Goal: Task Accomplishment & Management: Manage account settings

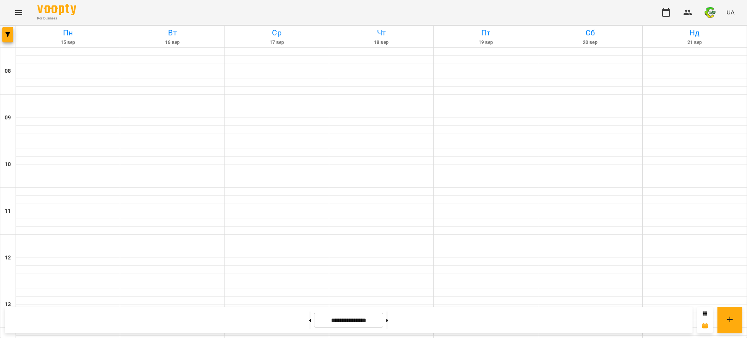
scroll to position [292, 0]
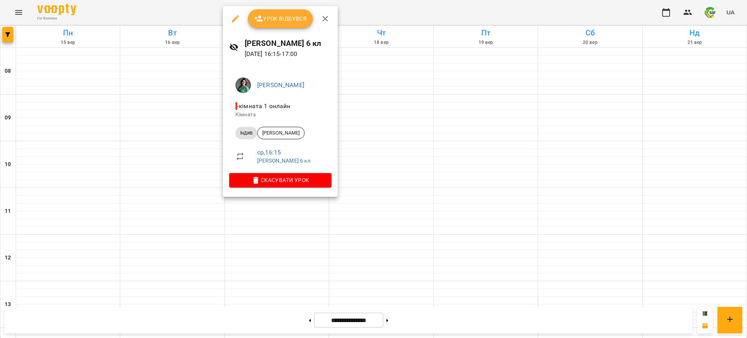
click at [264, 23] on span "Урок відбувся" at bounding box center [280, 18] width 53 height 9
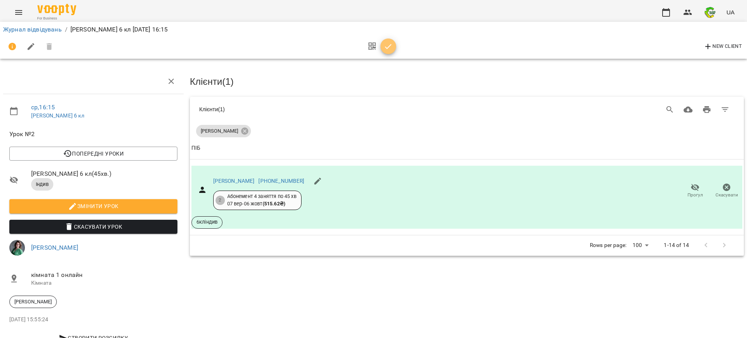
click at [391, 44] on icon "button" at bounding box center [388, 46] width 9 height 9
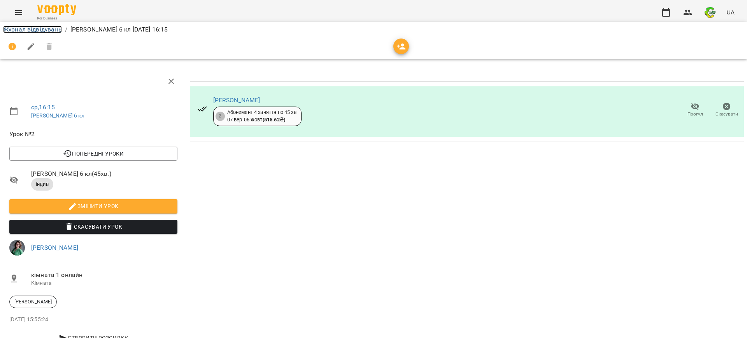
click at [51, 32] on link "Журнал відвідувань" at bounding box center [32, 29] width 59 height 7
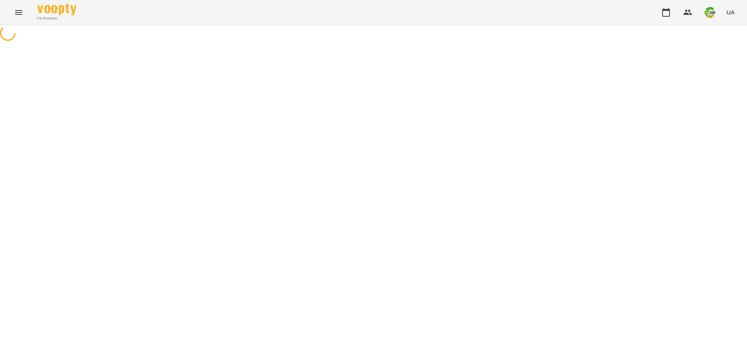
click at [51, 32] on div at bounding box center [373, 34] width 747 height 18
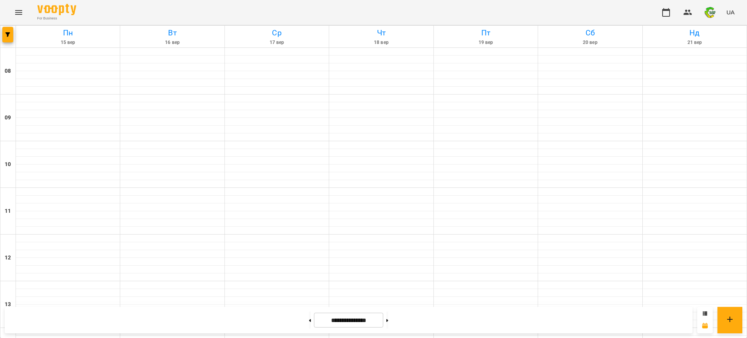
scroll to position [292, 0]
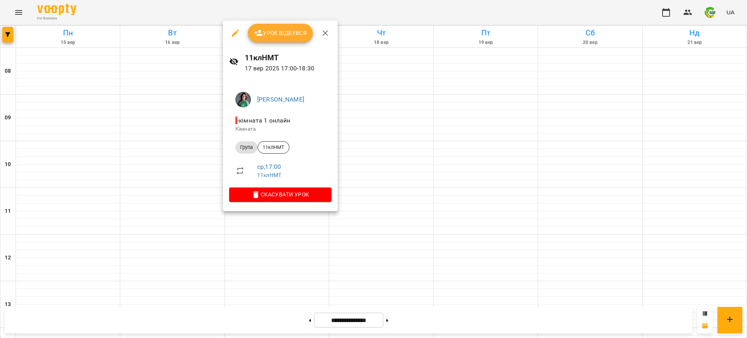
click at [261, 208] on div "[PERSON_NAME] - кімната 1 онлайн Кімната Група 11клНМТ ср , 17:00 11клНМТ Скасу…" at bounding box center [280, 145] width 115 height 132
click at [277, 33] on span "Урок відбувся" at bounding box center [280, 32] width 53 height 9
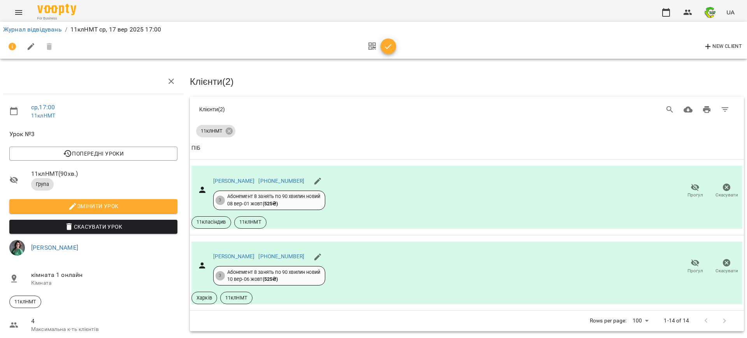
click at [388, 46] on icon "button" at bounding box center [388, 46] width 9 height 9
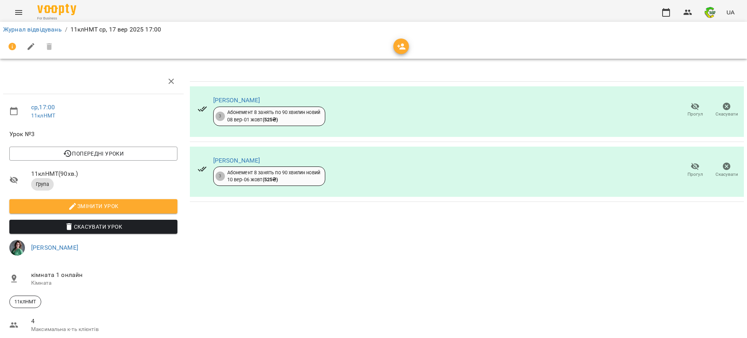
click at [388, 46] on div at bounding box center [373, 46] width 741 height 19
click at [42, 30] on link "Журнал відвідувань" at bounding box center [32, 29] width 59 height 7
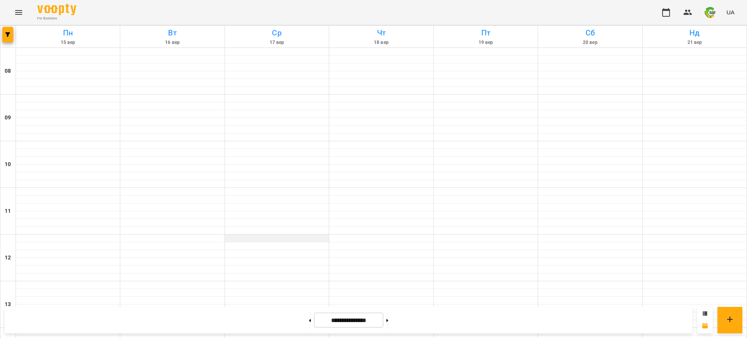
scroll to position [292, 0]
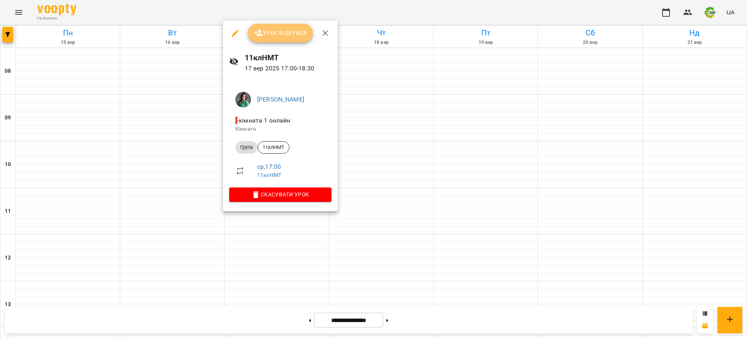
click at [280, 34] on span "Урок відбувся" at bounding box center [280, 32] width 53 height 9
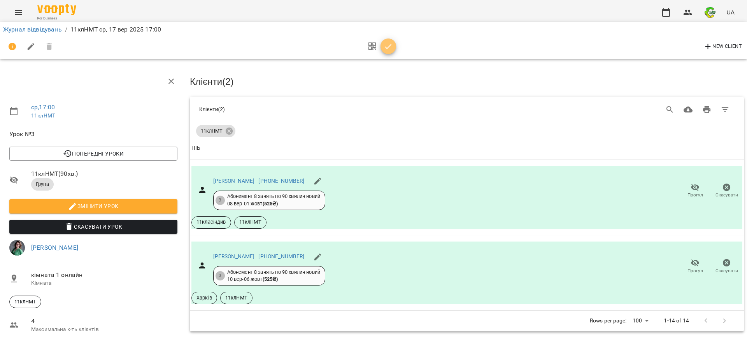
click at [389, 45] on icon "button" at bounding box center [388, 46] width 9 height 9
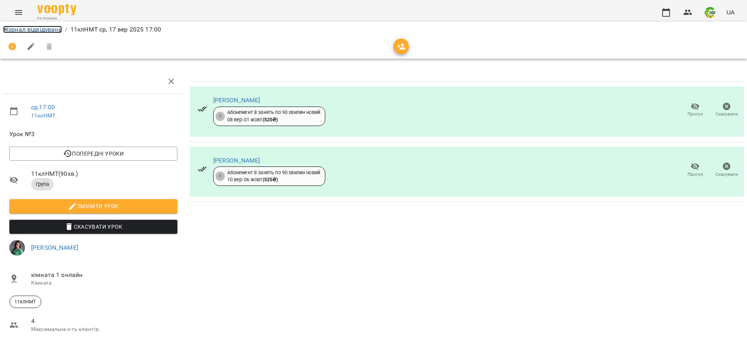
click at [12, 28] on link "Журнал відвідувань" at bounding box center [32, 29] width 59 height 7
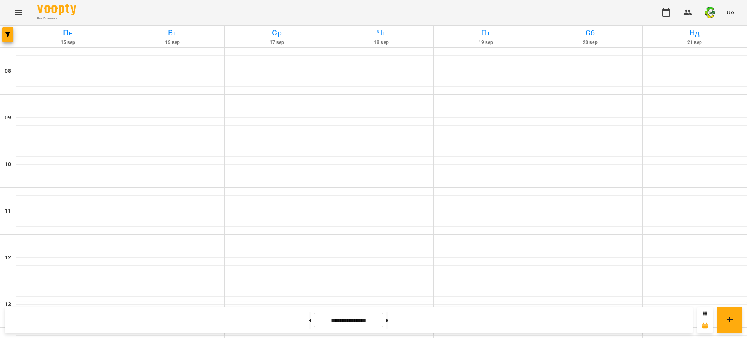
scroll to position [292, 0]
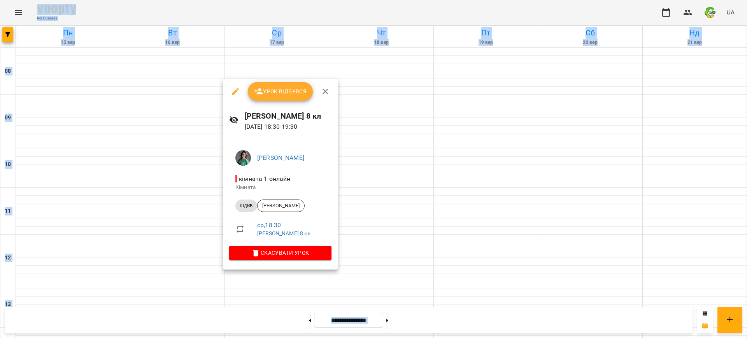
click at [273, 283] on div at bounding box center [373, 169] width 747 height 338
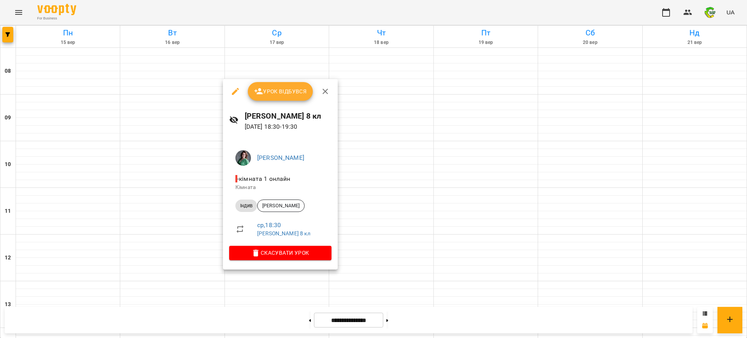
click at [415, 319] on div at bounding box center [373, 169] width 747 height 338
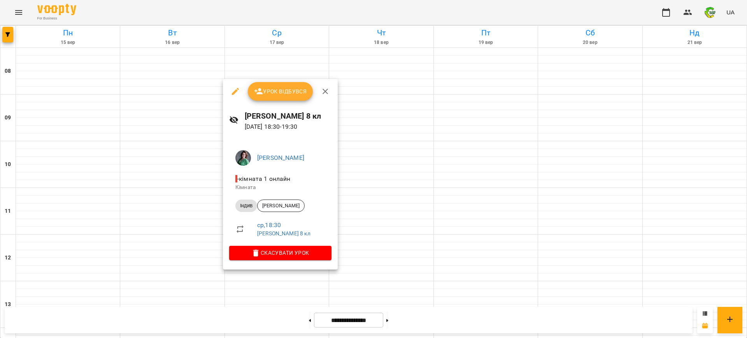
click at [259, 268] on div "[PERSON_NAME] - кімната 1 онлайн Кімната Індив [PERSON_NAME] ср , 18:30 [PERSON…" at bounding box center [280, 204] width 115 height 132
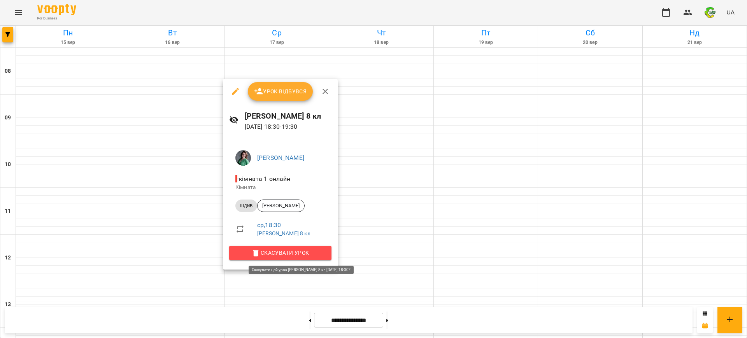
click at [281, 252] on span "Скасувати Урок" at bounding box center [280, 252] width 90 height 9
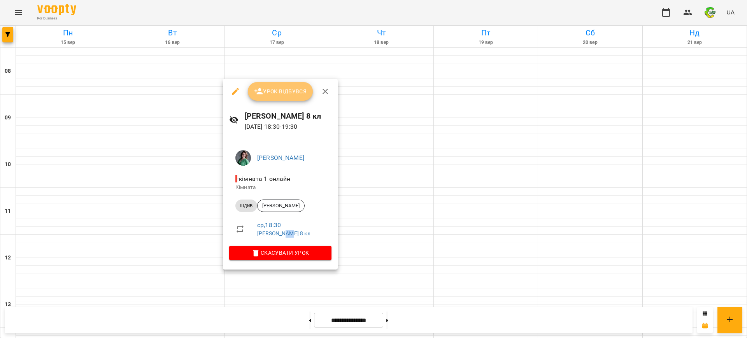
click at [281, 90] on span "Урок відбувся" at bounding box center [280, 91] width 53 height 9
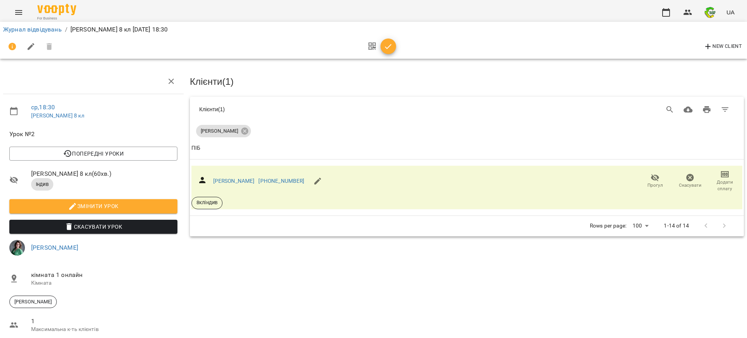
click at [394, 49] on span "button" at bounding box center [388, 46] width 16 height 9
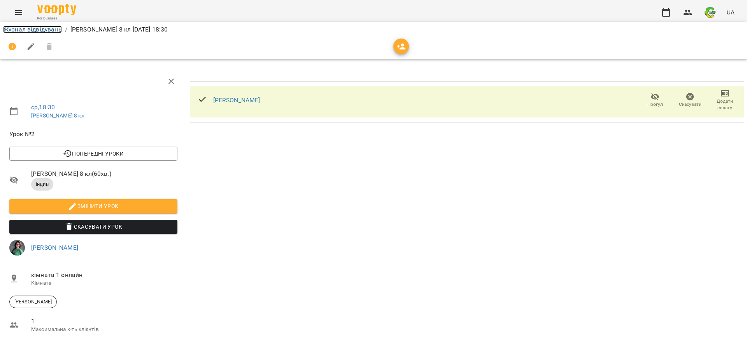
click at [37, 28] on link "Журнал відвідувань" at bounding box center [32, 29] width 59 height 7
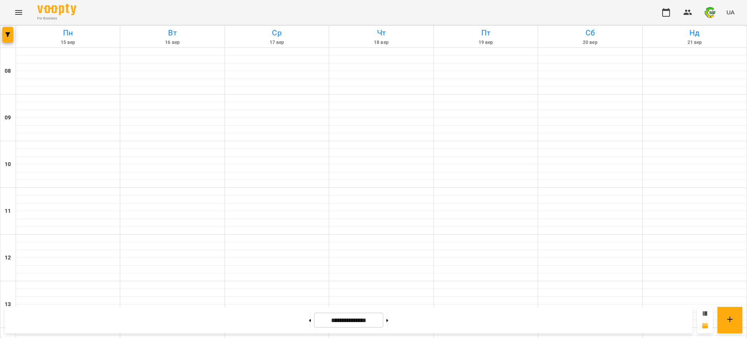
scroll to position [389, 0]
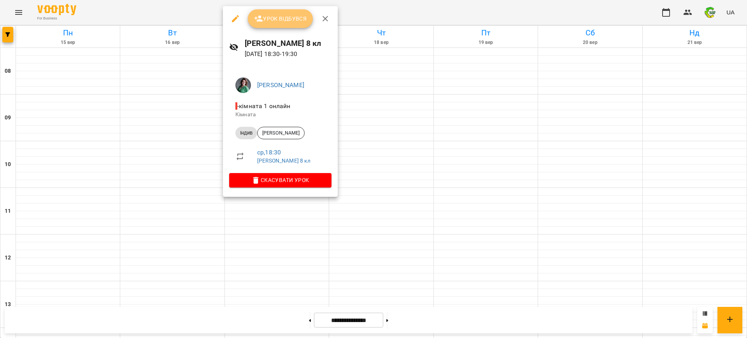
click at [289, 11] on button "Урок відбувся" at bounding box center [280, 18] width 65 height 19
click at [289, 17] on span "Урок відбувся" at bounding box center [280, 18] width 53 height 9
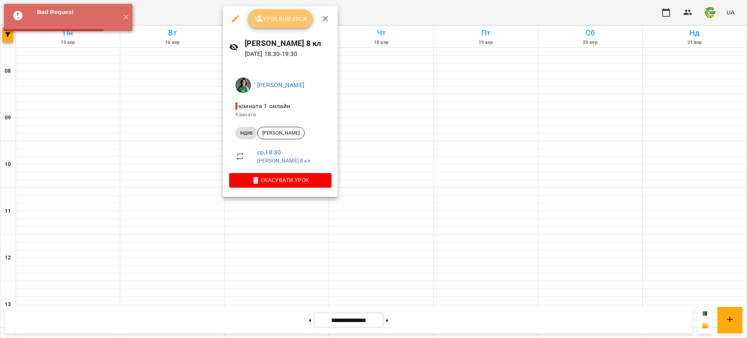
click at [289, 17] on span "Урок відбувся" at bounding box center [280, 18] width 53 height 9
click at [287, 21] on span "Урок відбувся" at bounding box center [280, 18] width 53 height 9
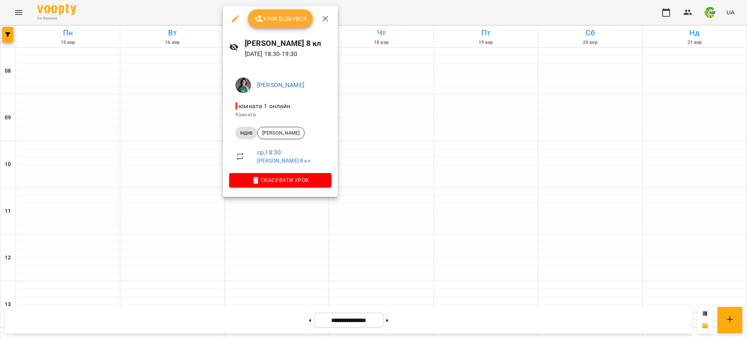
click at [287, 21] on span "Урок відбувся" at bounding box center [280, 18] width 53 height 9
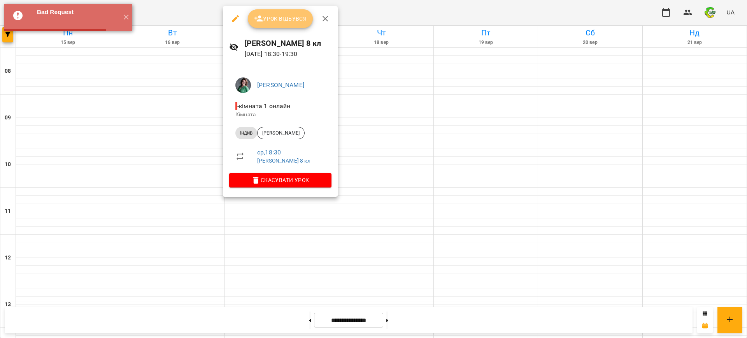
click at [287, 21] on span "Урок відбувся" at bounding box center [280, 18] width 53 height 9
click at [243, 218] on div at bounding box center [373, 169] width 747 height 338
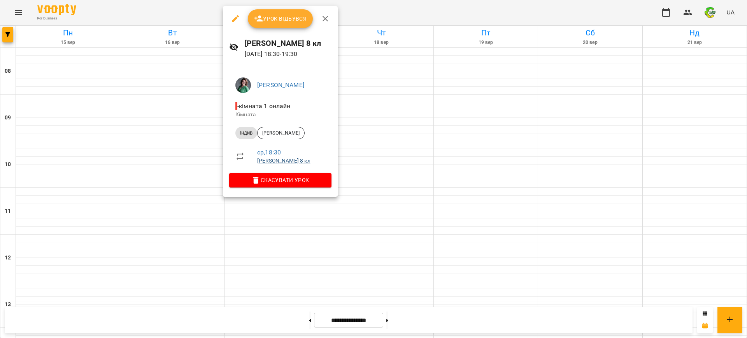
click at [272, 159] on link "[PERSON_NAME] 8 кл" at bounding box center [283, 161] width 53 height 6
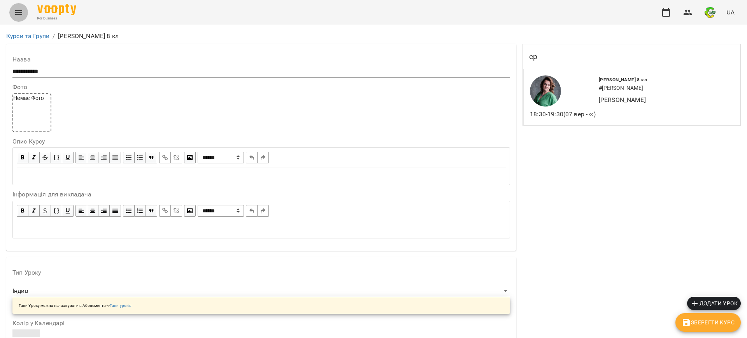
click at [17, 18] on button "Menu" at bounding box center [18, 12] width 19 height 19
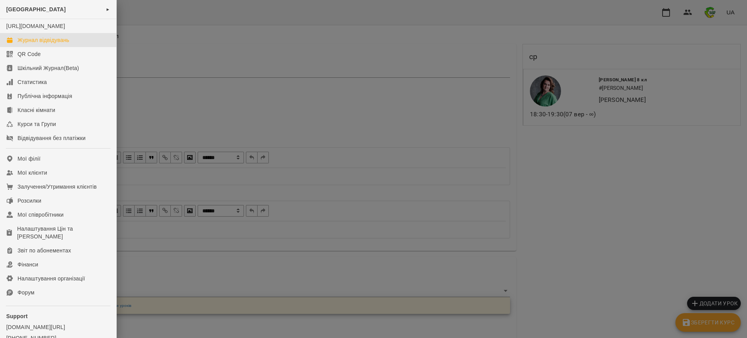
click at [40, 44] on div "Журнал відвідувань" at bounding box center [44, 40] width 52 height 8
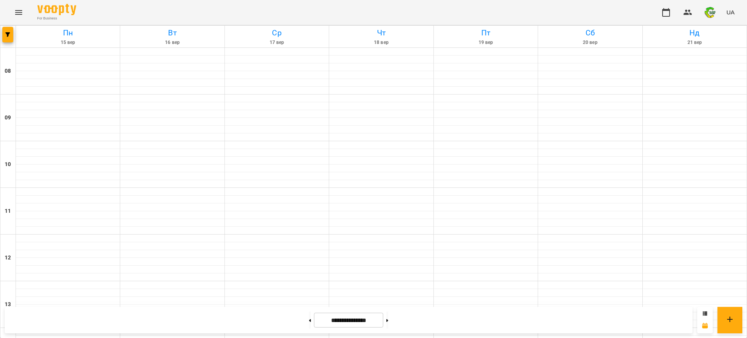
scroll to position [301, 0]
